Goal: Find specific page/section: Find specific page/section

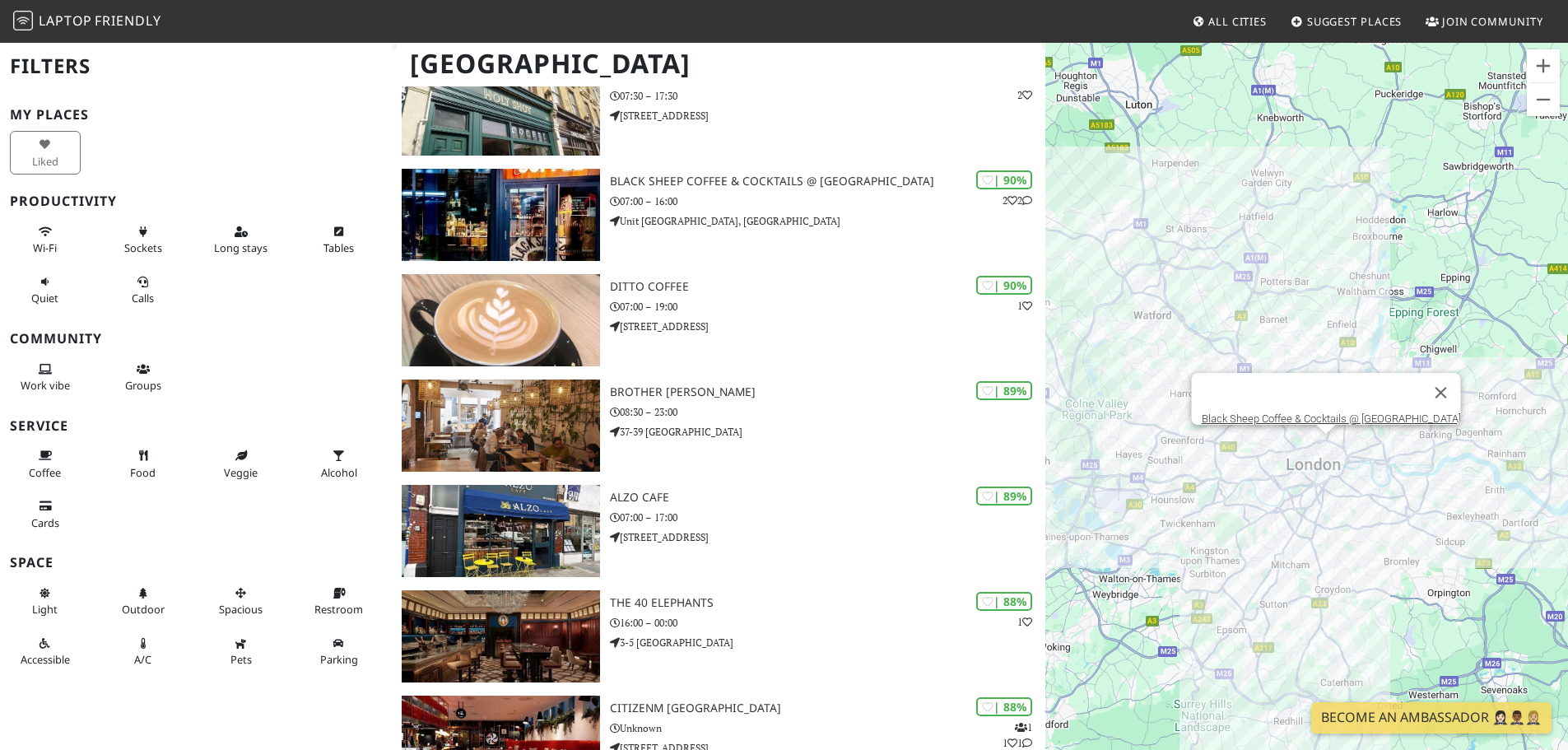
scroll to position [906, 0]
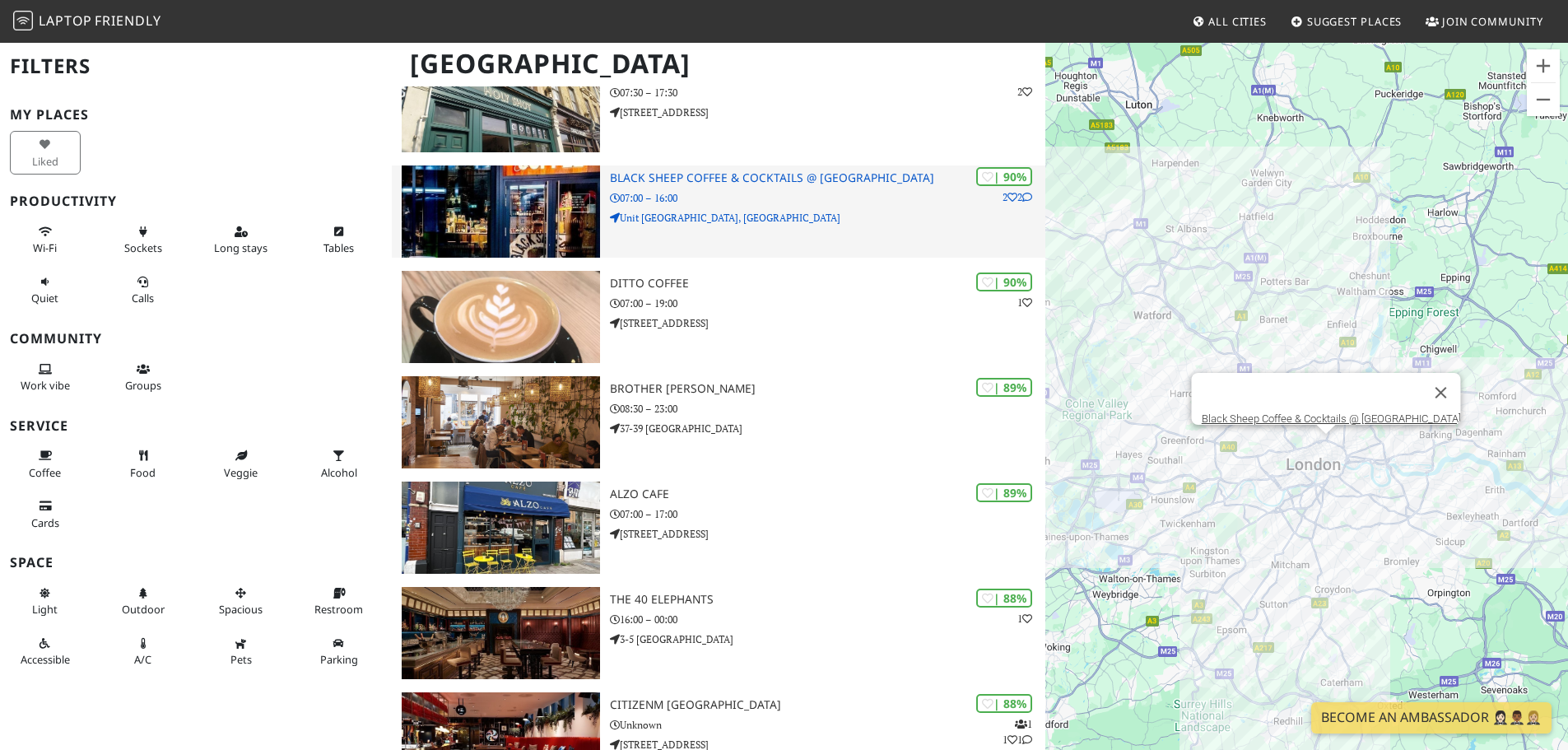
click at [684, 171] on h3 "Black Sheep Coffee & Cocktails @ [GEOGRAPHIC_DATA]" at bounding box center [827, 178] width 435 height 14
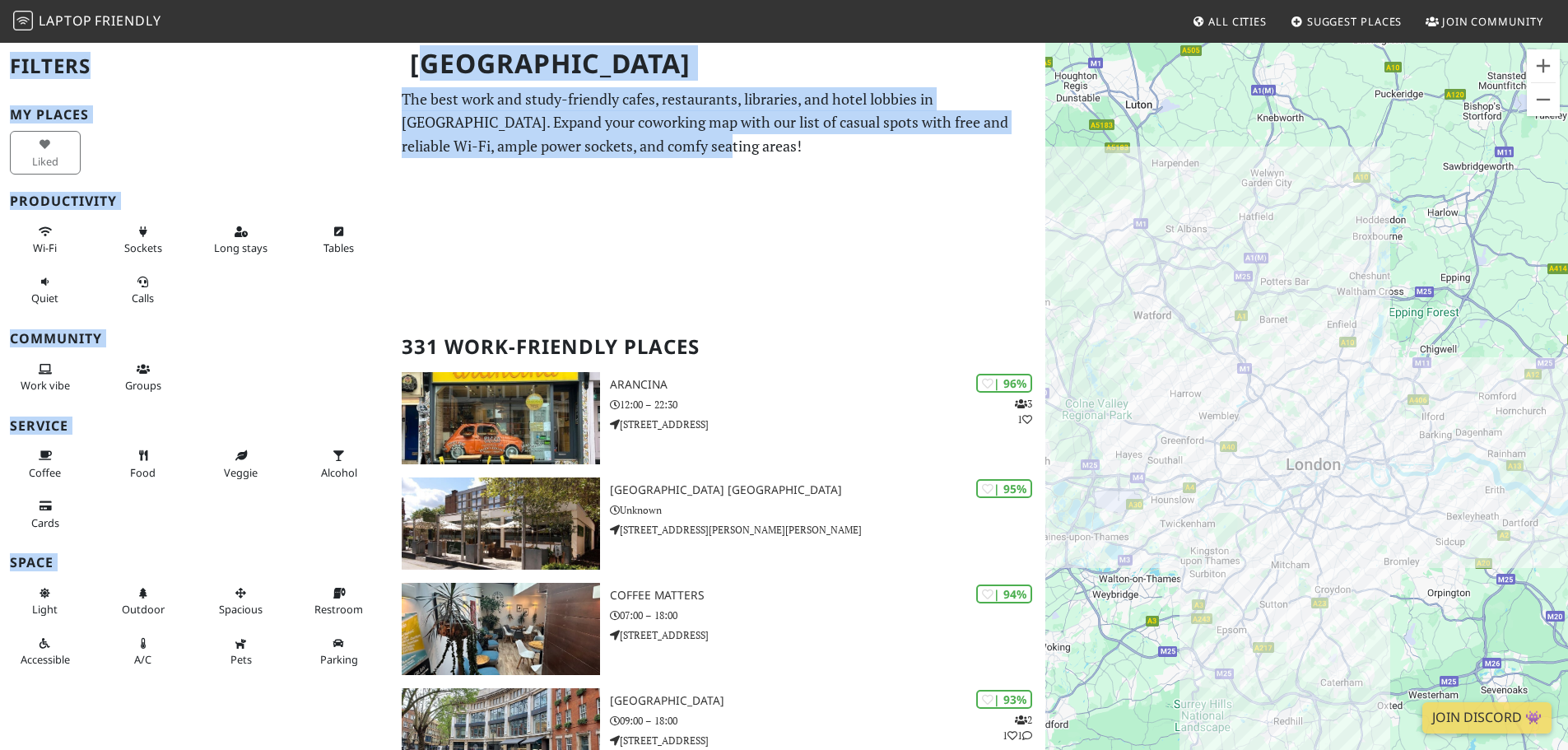
drag, startPoint x: 689, startPoint y: 145, endPoint x: 428, endPoint y: 70, distance: 271.6
click at [588, 124] on p "The best work and study-friendly cafes, restaurants, libraries, and hotel lobbi…" at bounding box center [718, 122] width 634 height 71
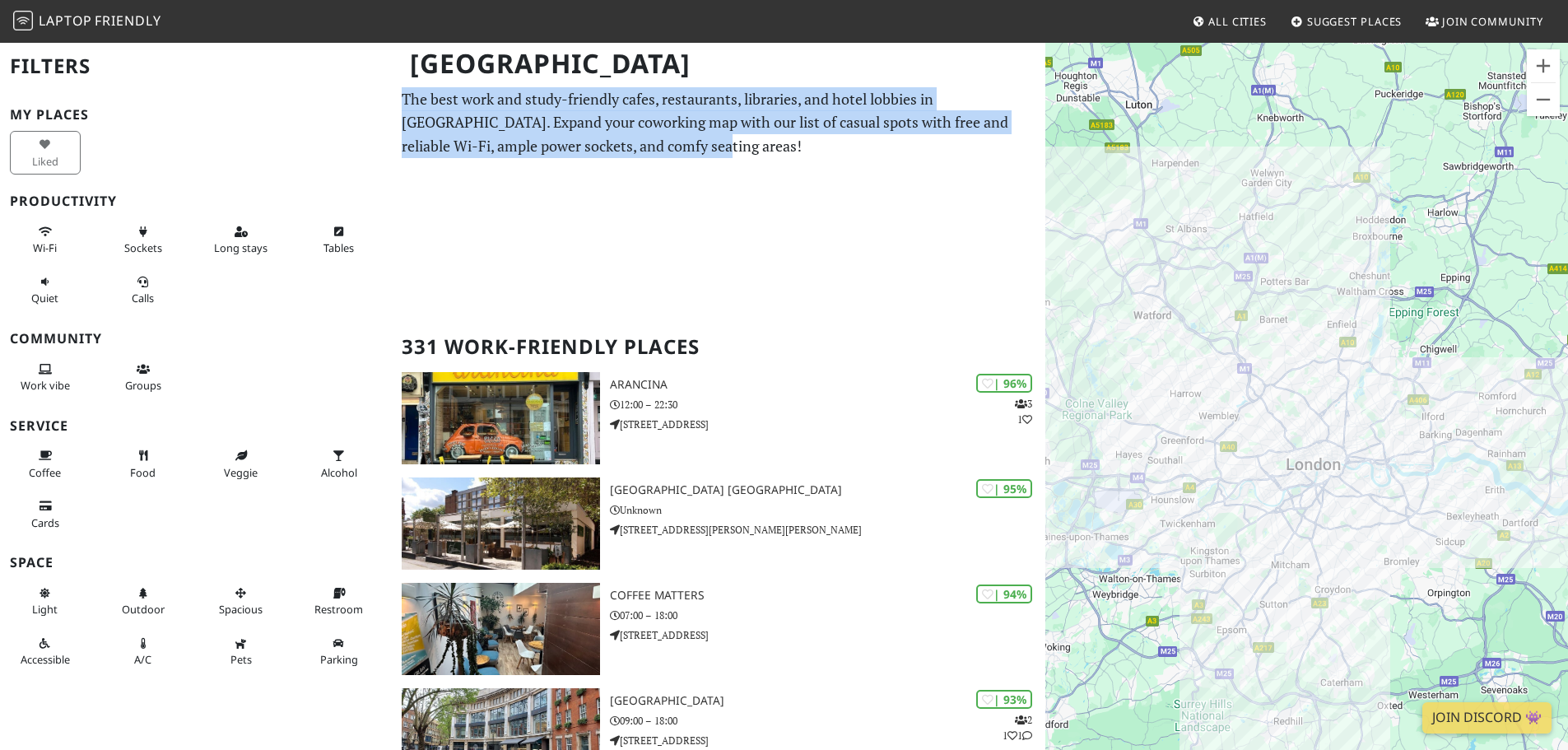
drag, startPoint x: 668, startPoint y: 141, endPoint x: 401, endPoint y: 110, distance: 268.8
click at [694, 146] on p "The best work and study-friendly cafes, restaurants, libraries, and hotel lobbi…" at bounding box center [718, 122] width 634 height 71
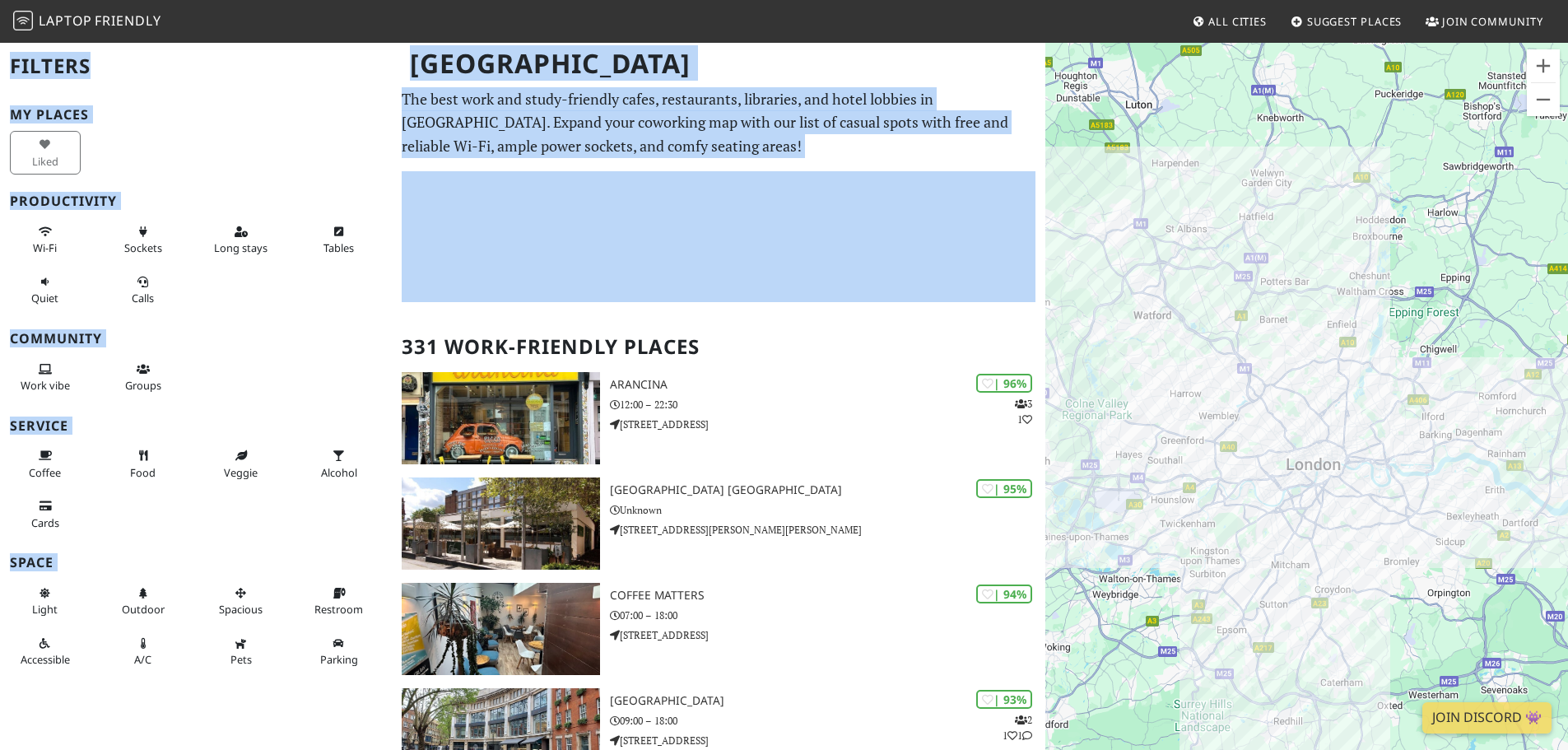
drag, startPoint x: 694, startPoint y: 146, endPoint x: 404, endPoint y: 99, distance: 293.8
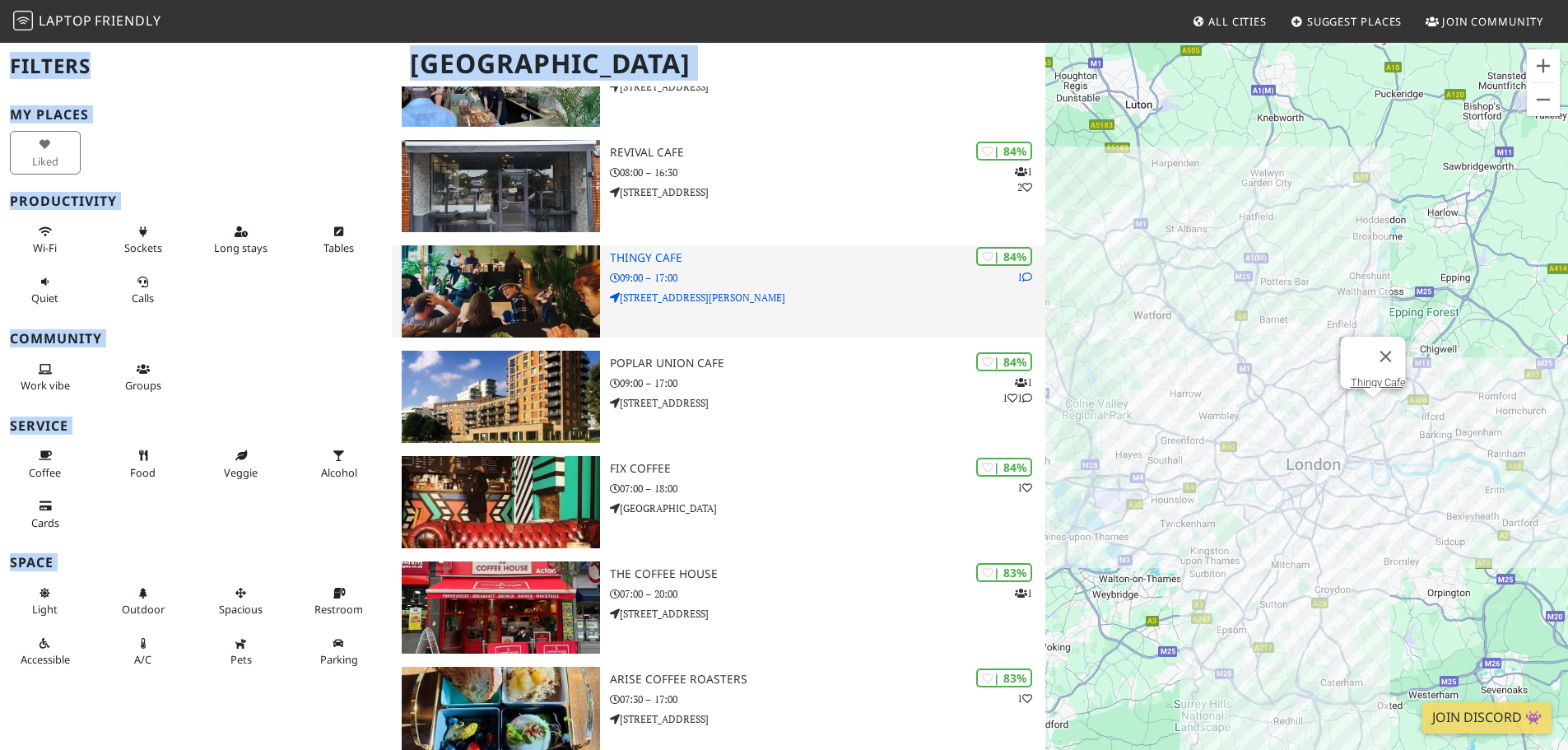
scroll to position [3789, 0]
